Goal: Task Accomplishment & Management: Manage account settings

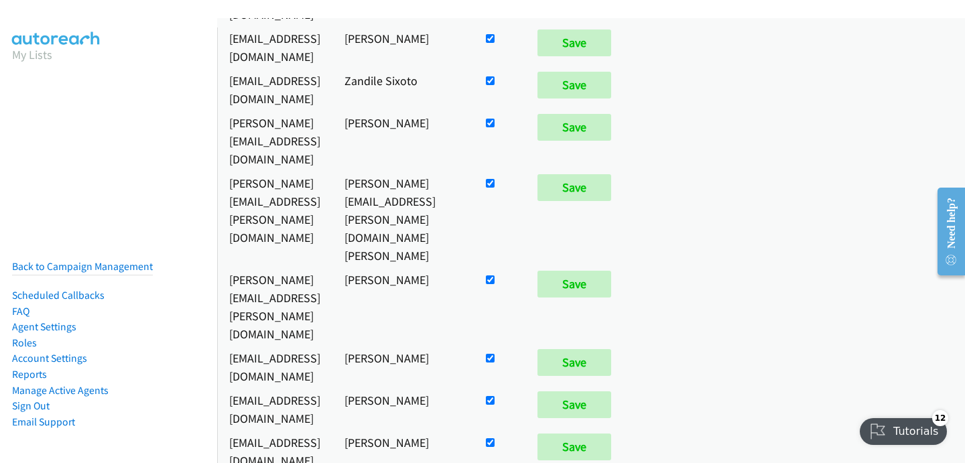
scroll to position [79, 0]
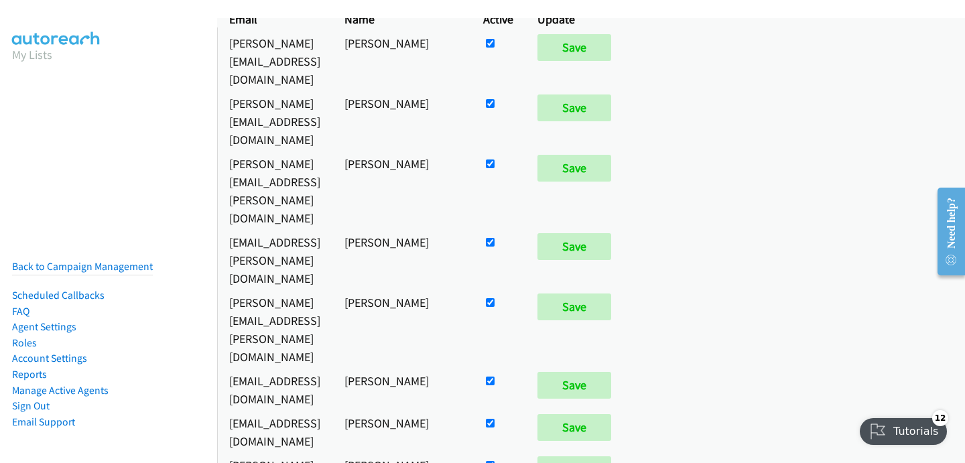
click at [495, 48] on input "checkbox" at bounding box center [490, 43] width 9 height 9
checkbox input "false"
click at [611, 414] on input "Save" at bounding box center [574, 427] width 74 height 27
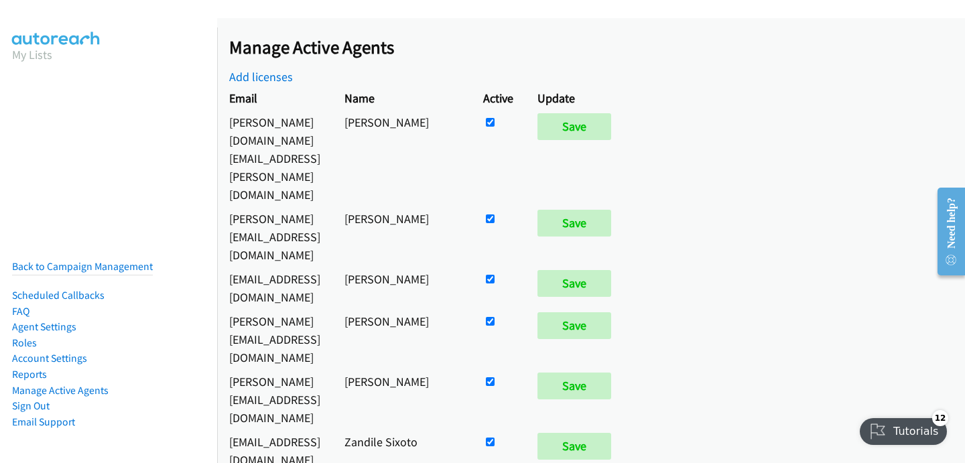
scroll to position [6335, 0]
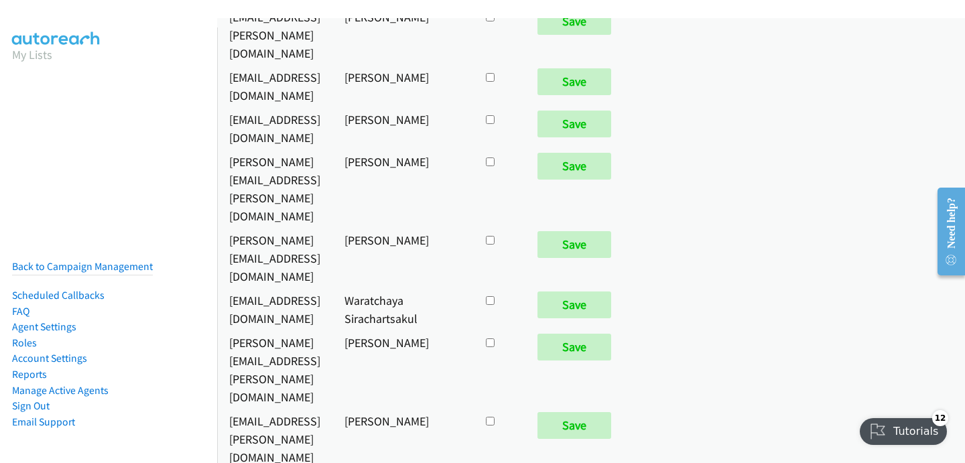
checkbox input "true"
